Goal: Task Accomplishment & Management: Use online tool/utility

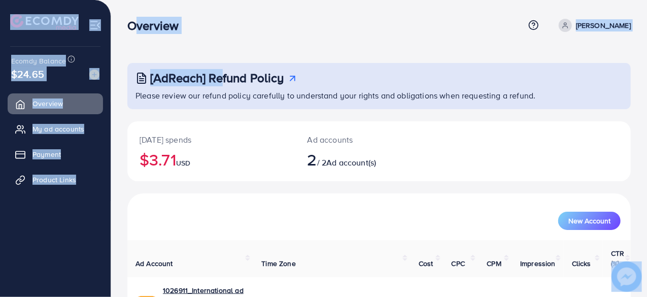
drag, startPoint x: 123, startPoint y: 24, endPoint x: 216, endPoint y: 62, distance: 100.5
click at [216, 62] on div "Overview Help Center Contact Support Term and policy About Us [PERSON_NAME] Pro…" at bounding box center [323, 220] width 647 height 440
click at [216, 62] on div "[AdReach] Refund Policy Please review our refund policy carefully to understand…" at bounding box center [379, 220] width 536 height 440
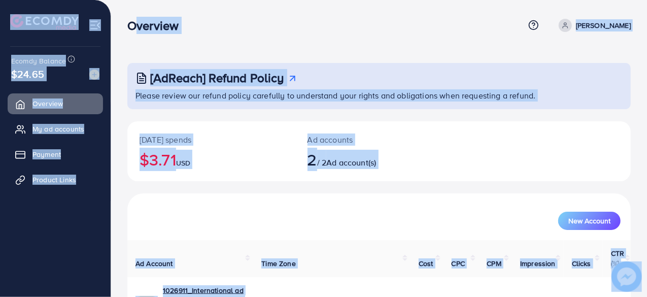
scroll to position [91, 0]
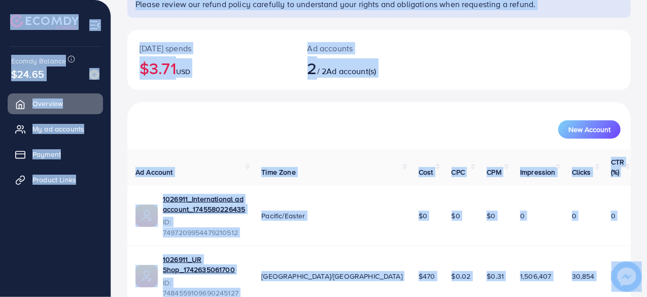
drag, startPoint x: 126, startPoint y: 25, endPoint x: 322, endPoint y: 321, distance: 354.2
click at [322, 205] on html "Overview Help Center Contact Support Term and policy About Us [PERSON_NAME] Pro…" at bounding box center [323, 57] width 647 height 297
click at [254, 111] on div "New Account" at bounding box center [378, 125] width 503 height 47
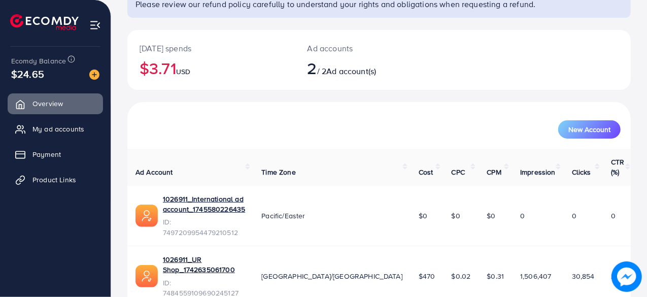
drag, startPoint x: 6, startPoint y: 67, endPoint x: 59, endPoint y: 79, distance: 54.1
click at [59, 79] on div "Ecomdy Balance $24.65 Overview My ad accounts Payment Product Links" at bounding box center [55, 148] width 111 height 297
click at [59, 79] on div "$24.65" at bounding box center [55, 73] width 88 height 15
click at [65, 180] on span "Product Links" at bounding box center [57, 179] width 44 height 10
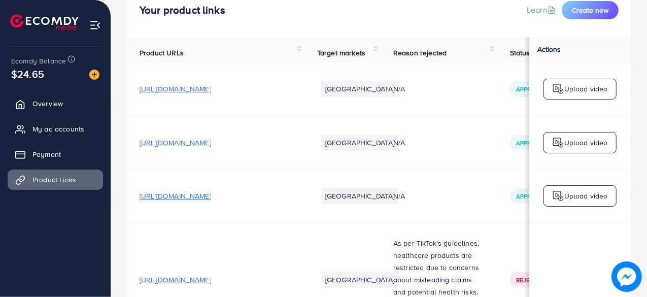
scroll to position [76, 0]
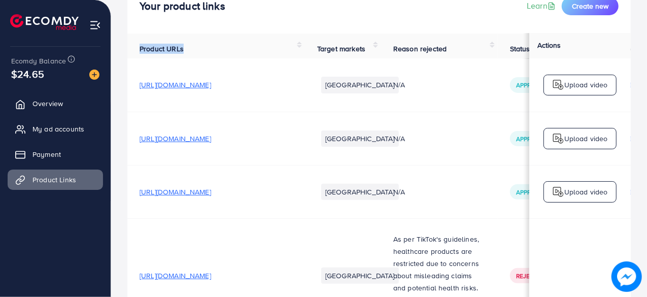
drag, startPoint x: 190, startPoint y: 51, endPoint x: 136, endPoint y: 55, distance: 54.0
click at [136, 55] on th "Product URLs" at bounding box center [216, 45] width 178 height 26
drag, startPoint x: 315, startPoint y: 37, endPoint x: 341, endPoint y: 53, distance: 30.1
click at [341, 53] on th "Target markets" at bounding box center [343, 45] width 76 height 26
click at [350, 58] on th "Target markets" at bounding box center [343, 45] width 76 height 26
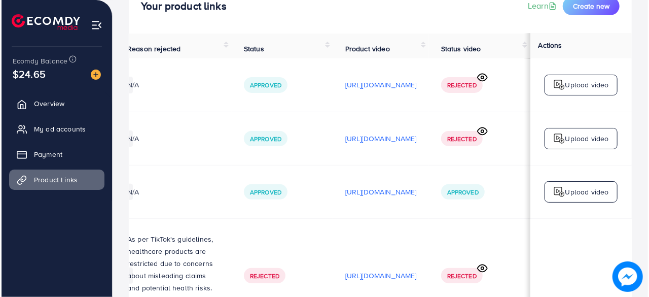
scroll to position [2, 353]
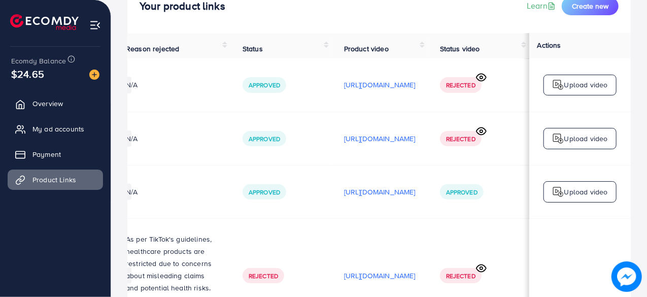
click at [481, 83] on icon at bounding box center [481, 77] width 11 height 11
